Goal: Task Accomplishment & Management: Use online tool/utility

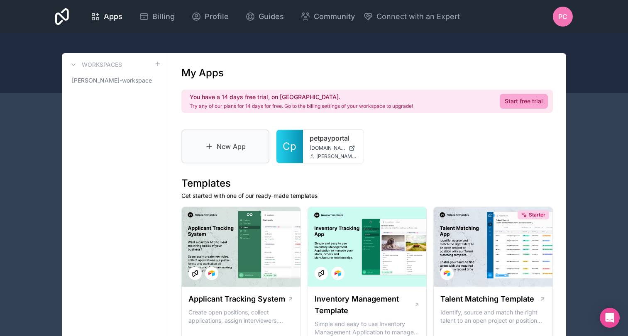
click at [254, 146] on link "New App" at bounding box center [225, 146] width 88 height 34
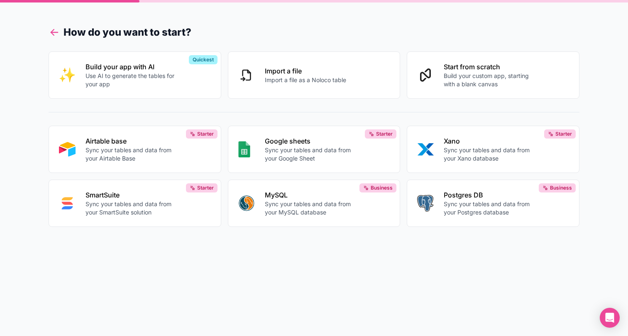
click at [55, 34] on icon at bounding box center [55, 33] width 12 height 12
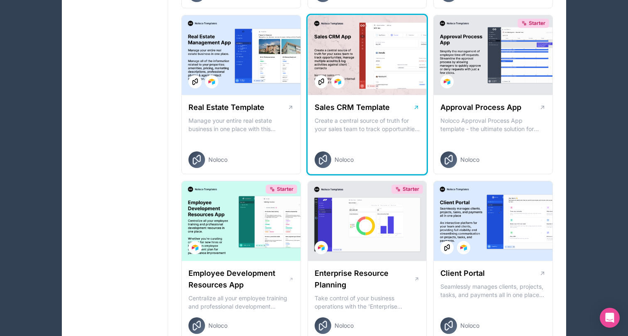
scroll to position [423, 0]
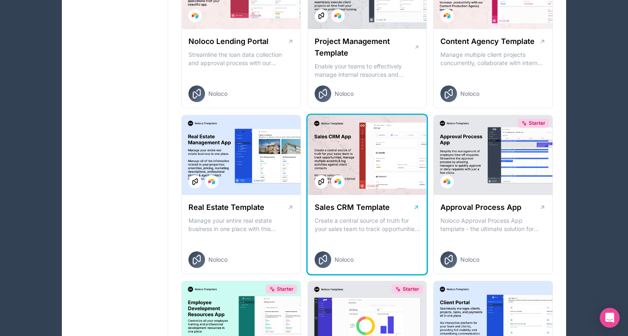
click at [376, 167] on div at bounding box center [367, 155] width 119 height 80
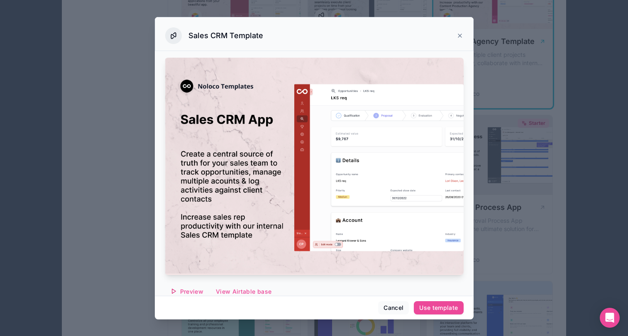
click at [460, 36] on icon at bounding box center [459, 35] width 3 height 3
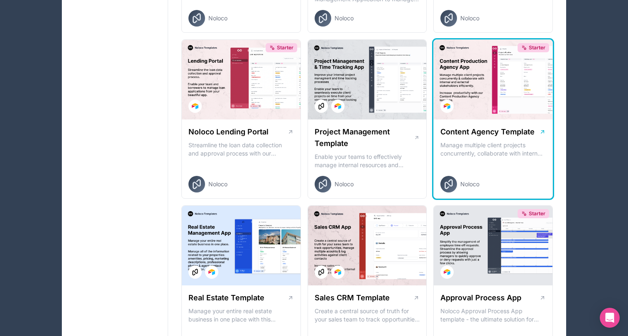
scroll to position [332, 0]
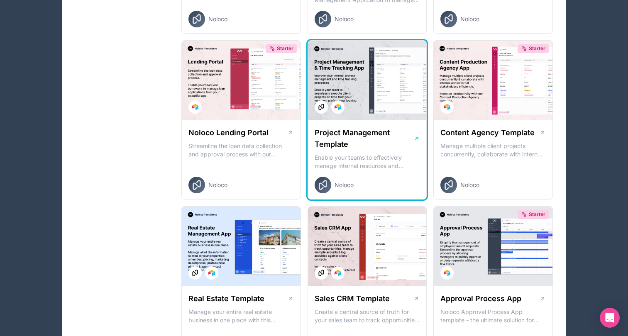
click at [387, 109] on div at bounding box center [367, 81] width 119 height 80
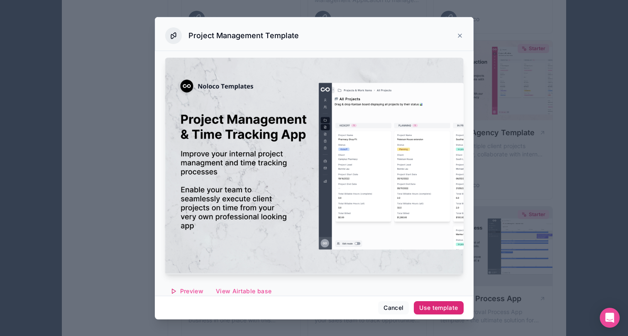
click at [453, 309] on div "Use template" at bounding box center [438, 307] width 39 height 7
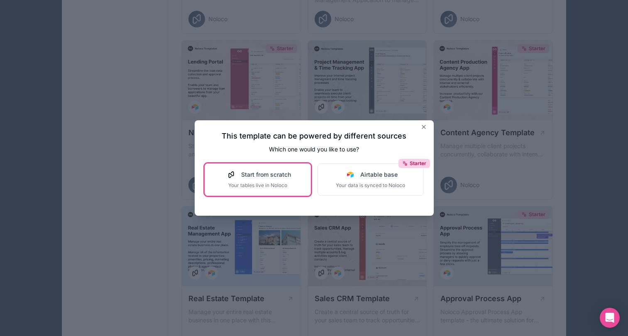
click at [238, 179] on div "Start from scratch Your tables live in Noloco" at bounding box center [257, 179] width 66 height 18
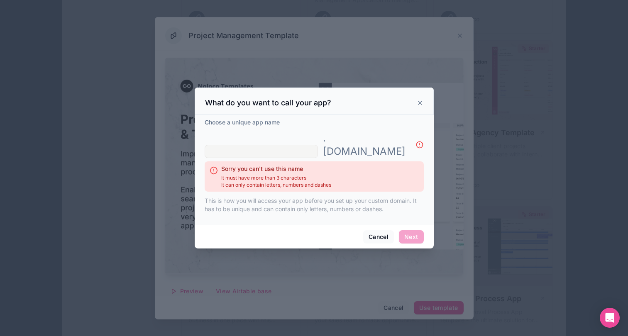
scroll to position [333, 0]
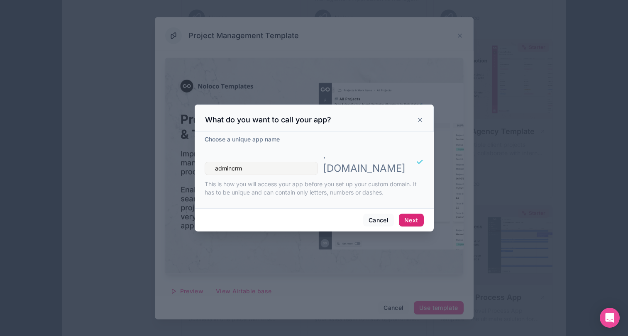
type input "admincrm"
click at [411, 214] on button "Next" at bounding box center [411, 220] width 24 height 13
